Goal: Transaction & Acquisition: Book appointment/travel/reservation

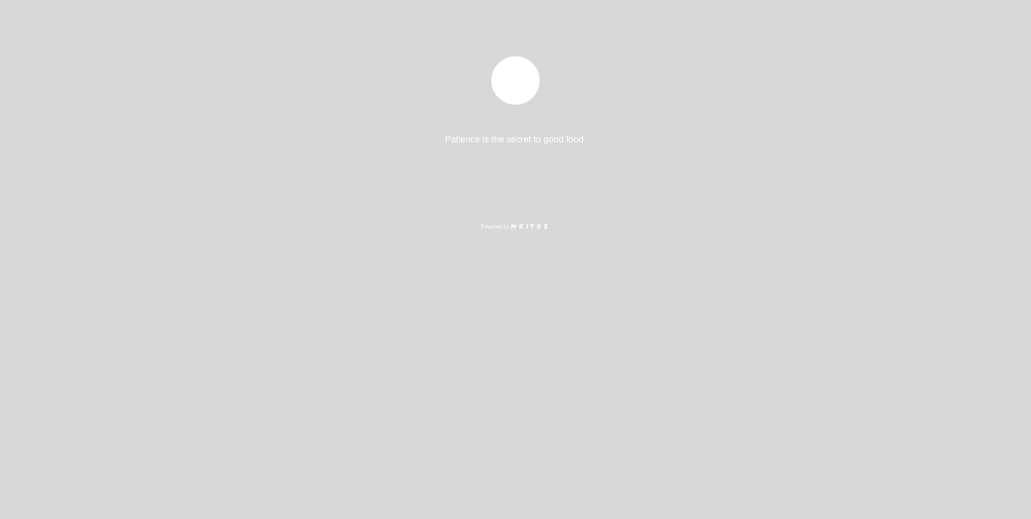
select select "es"
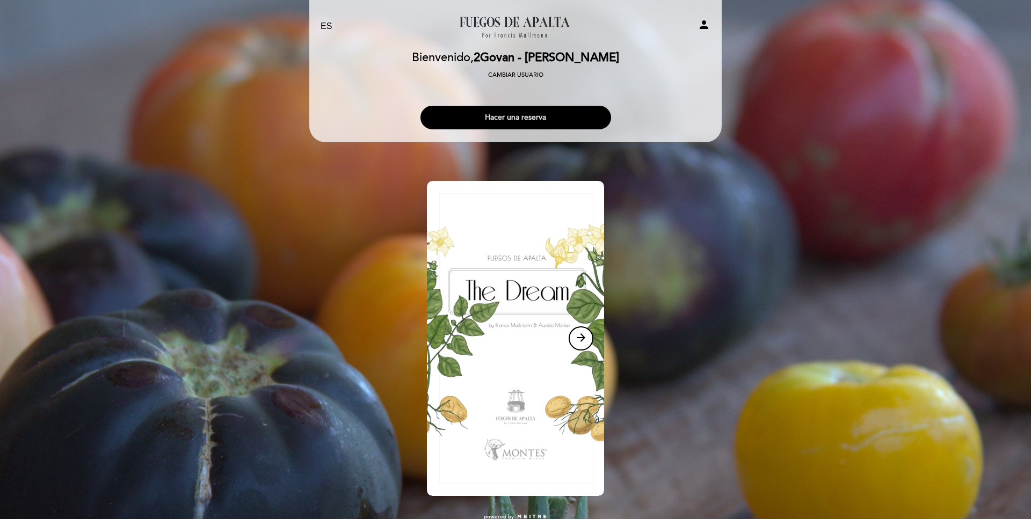
click at [557, 117] on button "Hacer una reserva" at bounding box center [515, 118] width 191 height 24
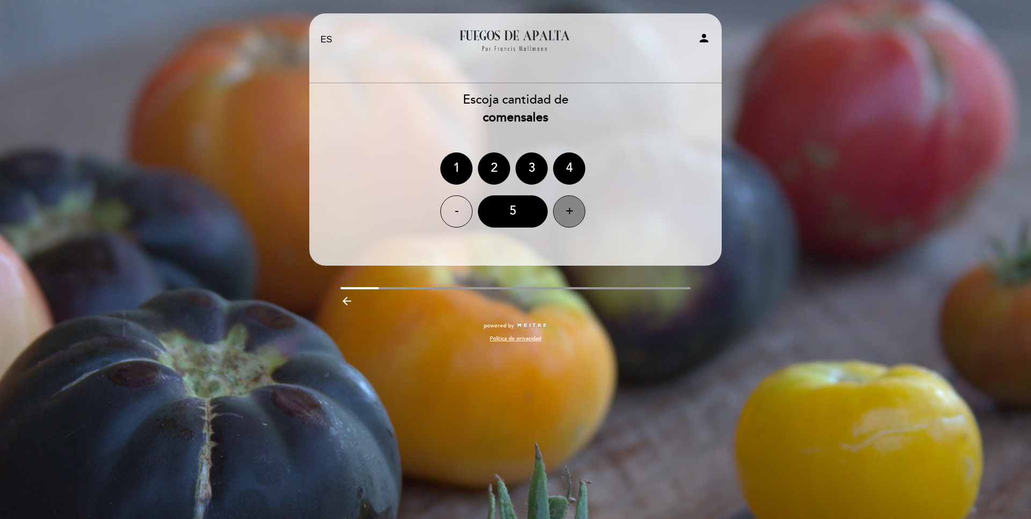
click at [564, 215] on div "+" at bounding box center [569, 211] width 32 height 32
click at [507, 212] on div "6" at bounding box center [513, 211] width 70 height 32
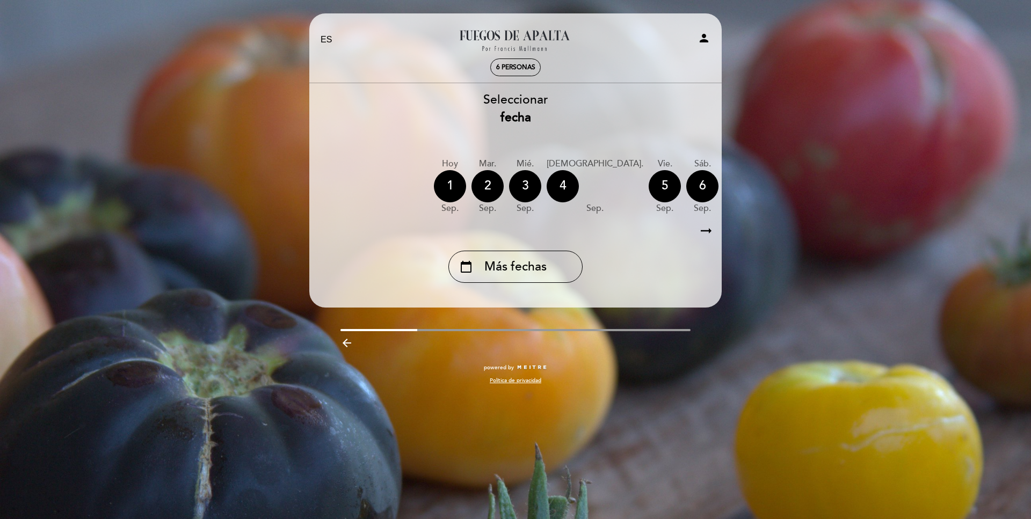
click at [707, 227] on icon "arrow_right_alt" at bounding box center [706, 231] width 16 height 23
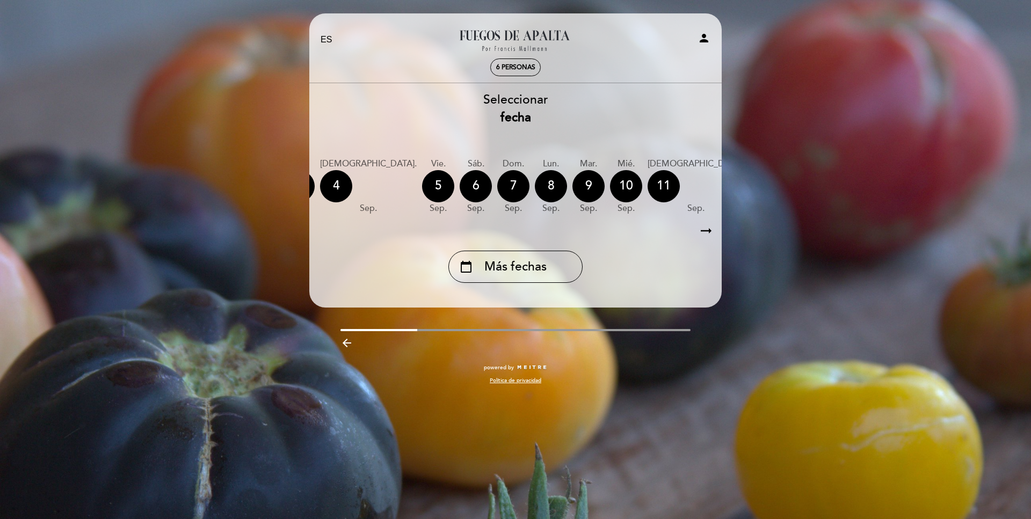
scroll to position [0, 1]
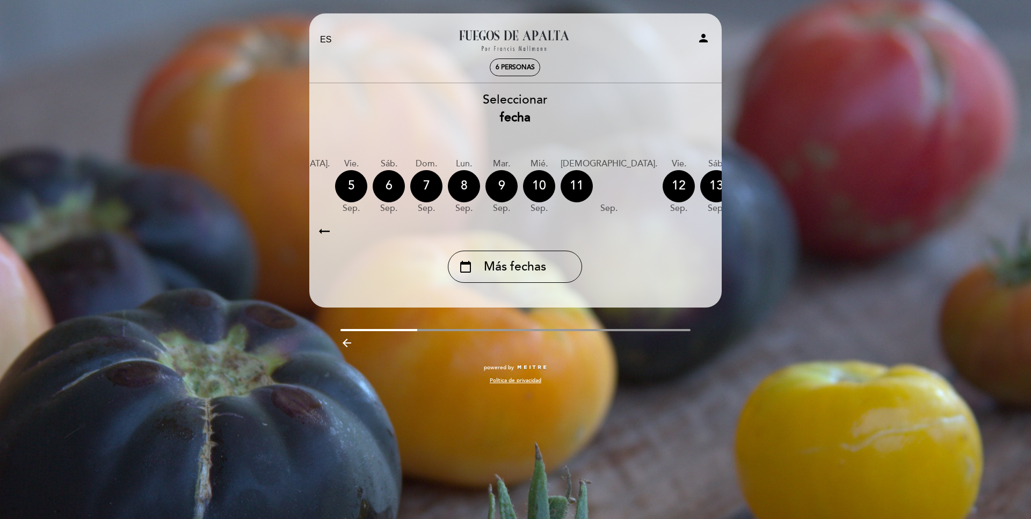
click at [813, 187] on div "calendar_today" at bounding box center [829, 186] width 32 height 32
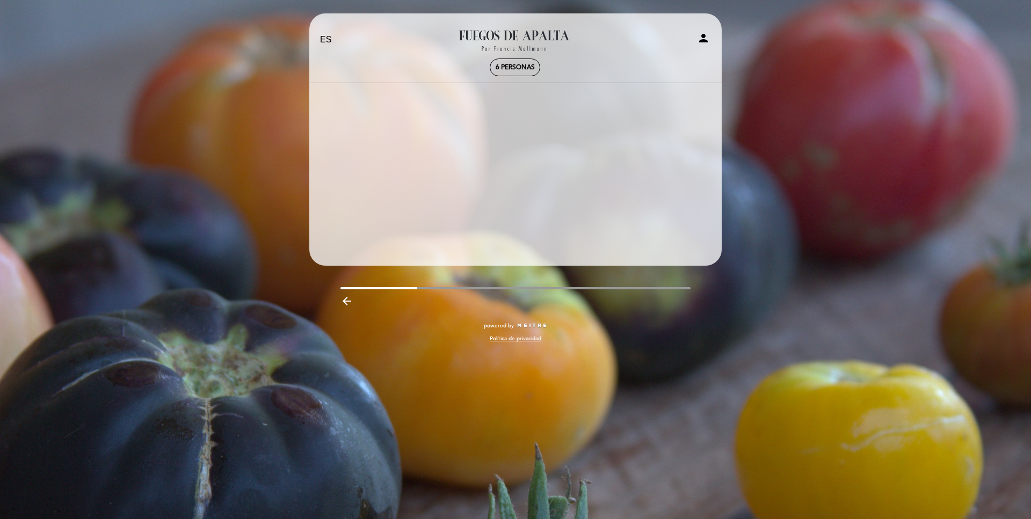
scroll to position [0, 313]
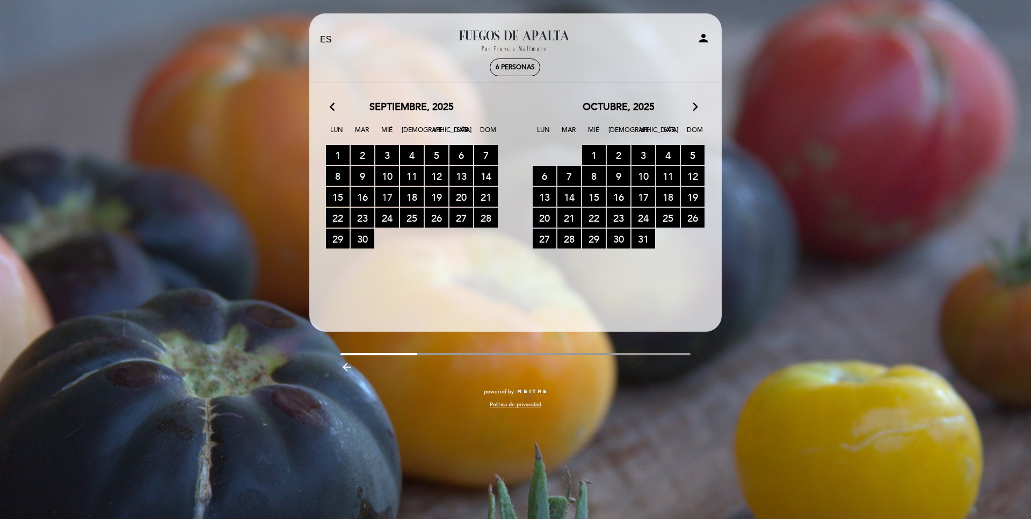
click at [387, 198] on span "17 RESERVAS DISPONIBLES" at bounding box center [387, 197] width 24 height 20
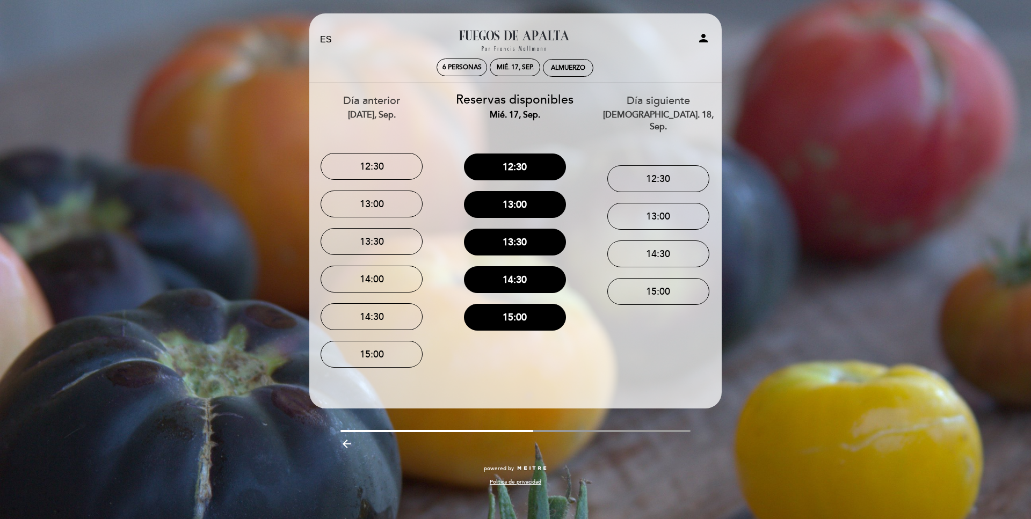
click at [700, 39] on icon "person" at bounding box center [703, 38] width 13 height 13
select select "es"
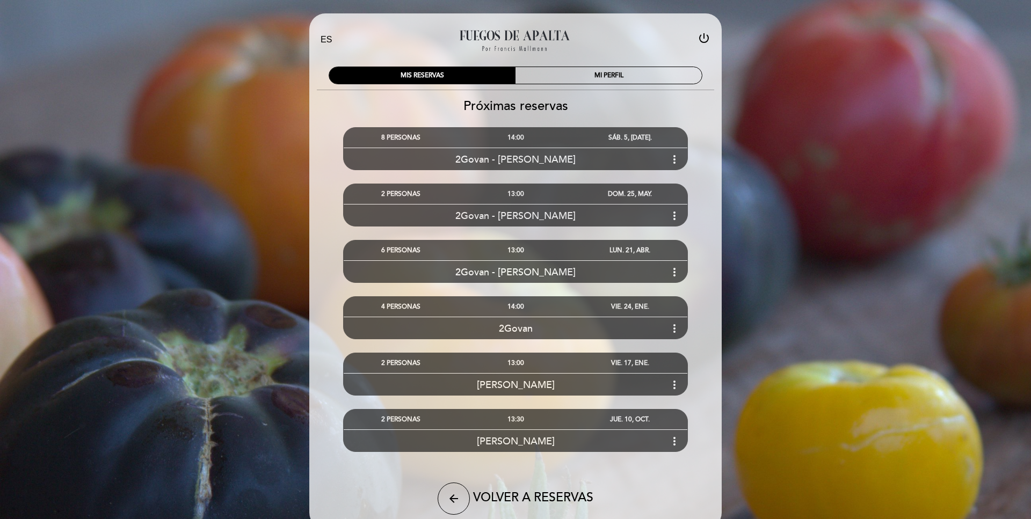
select select "es"
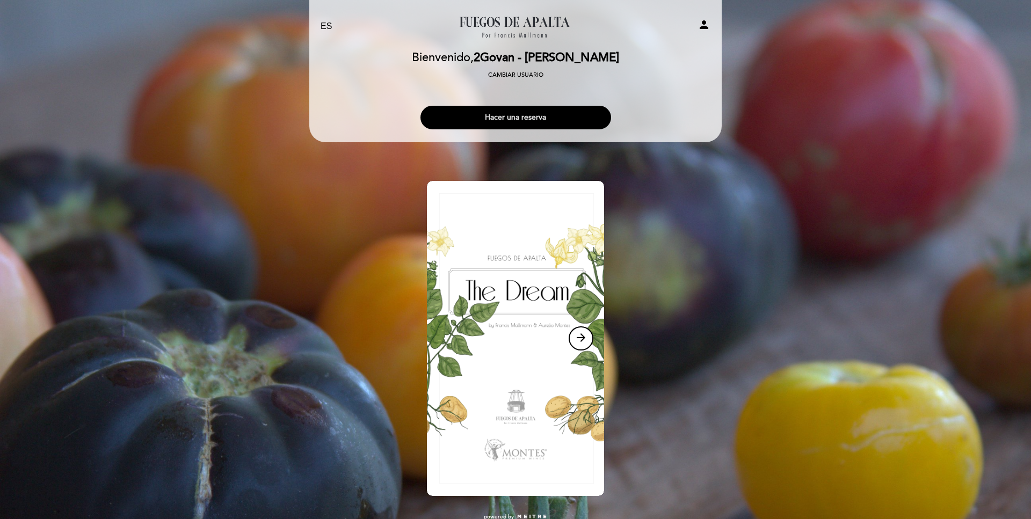
click at [500, 123] on button "Hacer una reserva" at bounding box center [515, 118] width 191 height 24
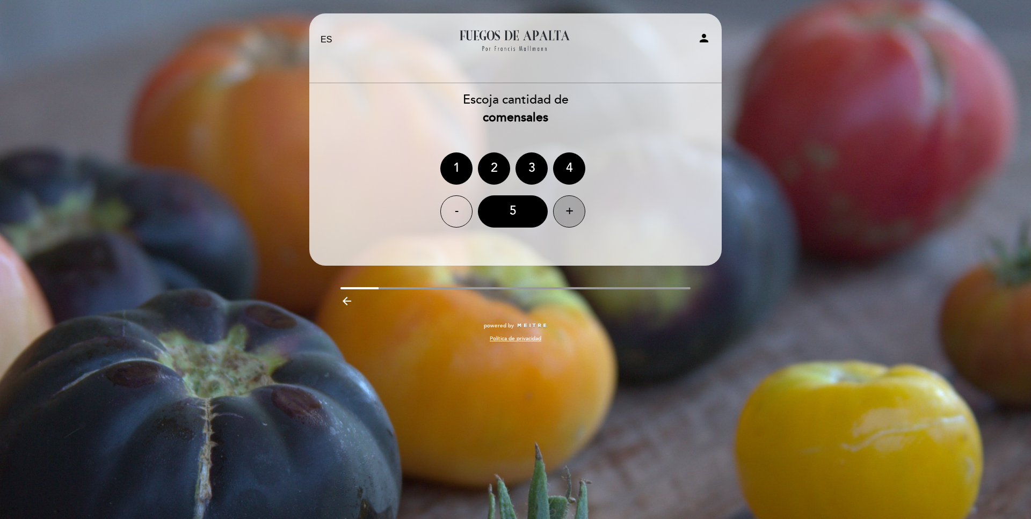
click at [564, 214] on div "+" at bounding box center [569, 211] width 32 height 32
click at [529, 213] on div "6" at bounding box center [513, 211] width 70 height 32
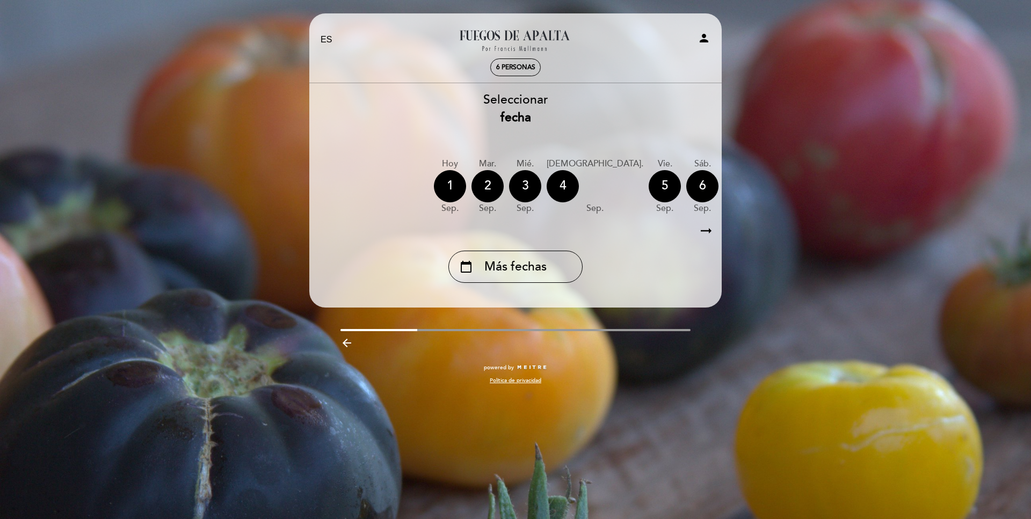
click at [702, 234] on icon "arrow_right_alt" at bounding box center [706, 231] width 16 height 23
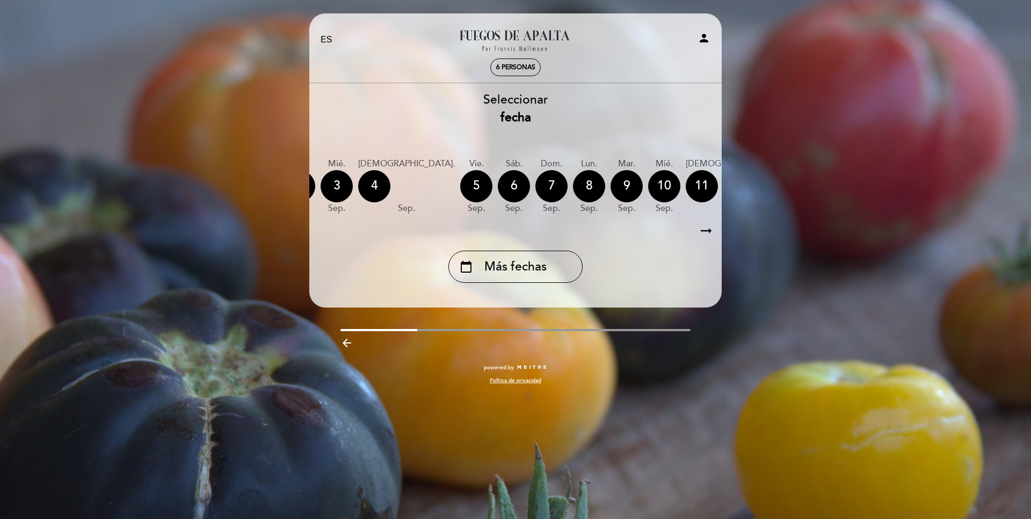
scroll to position [0, 1]
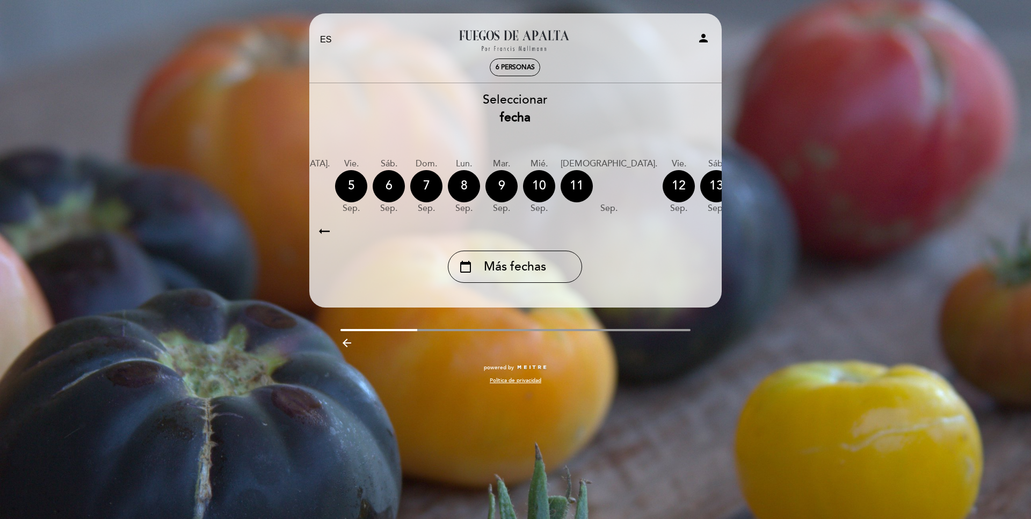
click at [823, 191] on icon "calendar_today" at bounding box center [829, 186] width 13 height 18
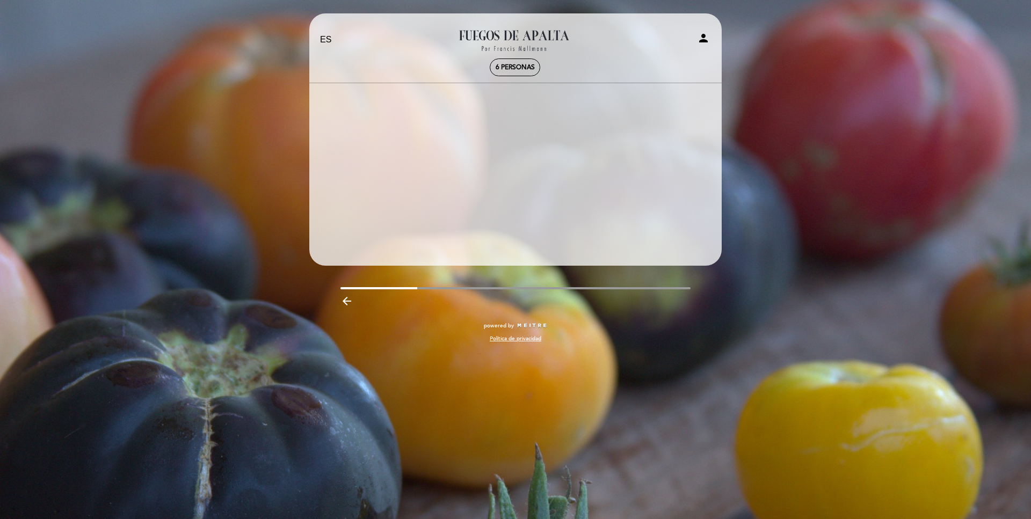
scroll to position [0, 313]
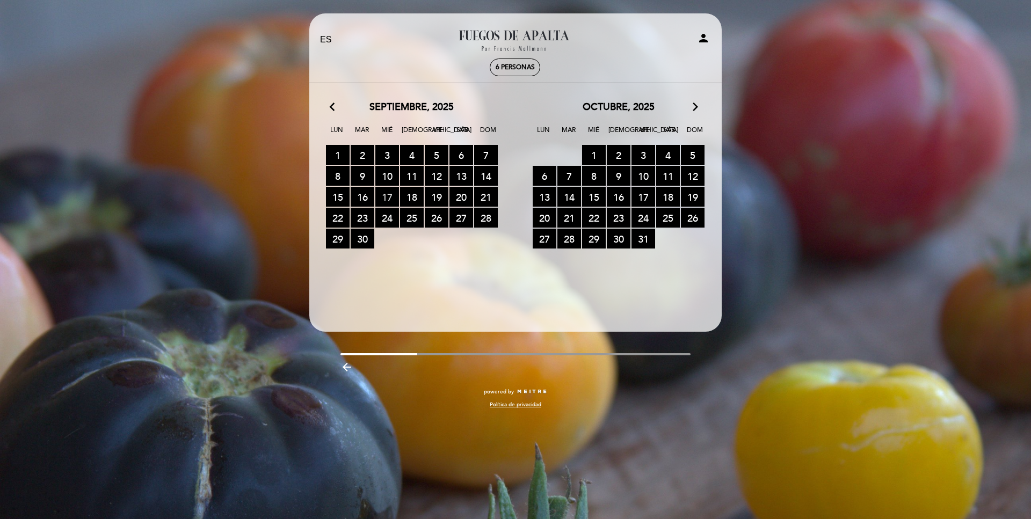
click at [391, 194] on span "17 RESERVAS DISPONIBLES" at bounding box center [387, 197] width 24 height 20
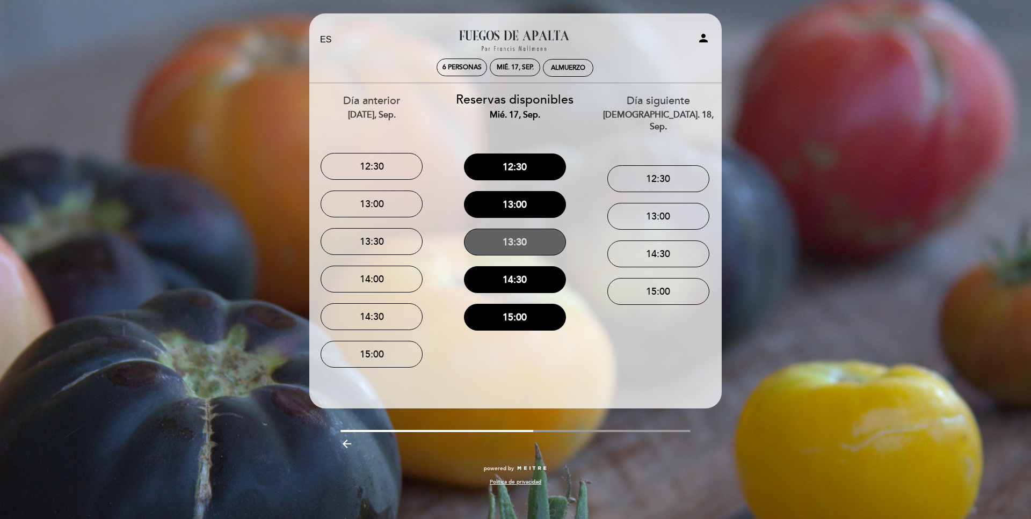
click at [514, 246] on button "13:30" at bounding box center [515, 242] width 102 height 27
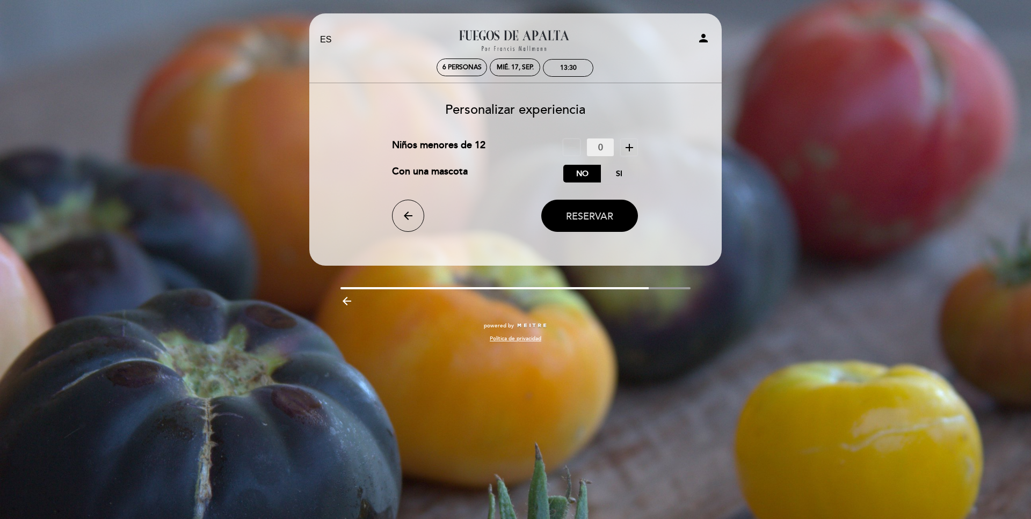
click at [577, 219] on span "Reservar" at bounding box center [589, 217] width 47 height 12
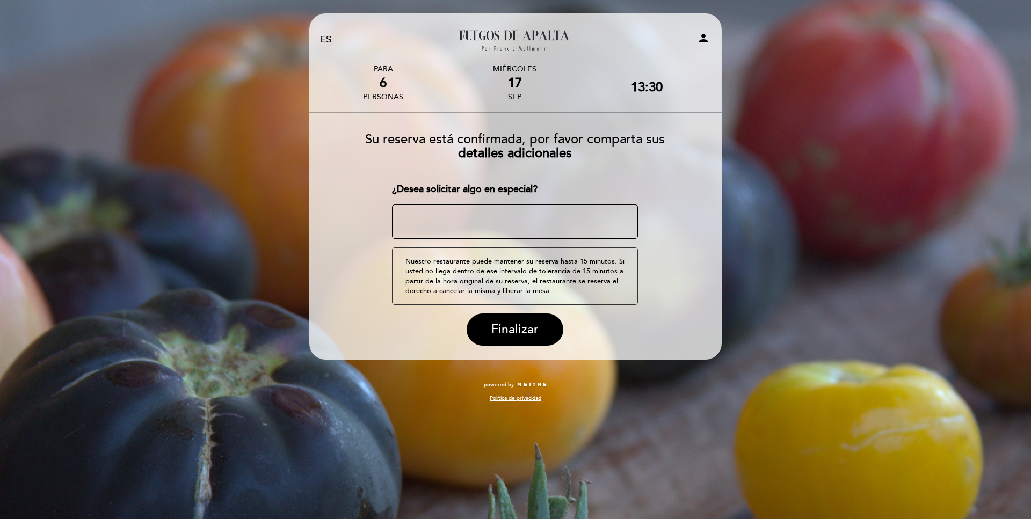
click at [538, 222] on textarea at bounding box center [515, 222] width 246 height 34
type textarea "Empresa 2GoVan Seria bueno separas la reserva en 3 mesitas de 2pax, si posible!"
click at [520, 332] on span "Finalizar" at bounding box center [514, 329] width 47 height 15
